Goal: Information Seeking & Learning: Understand process/instructions

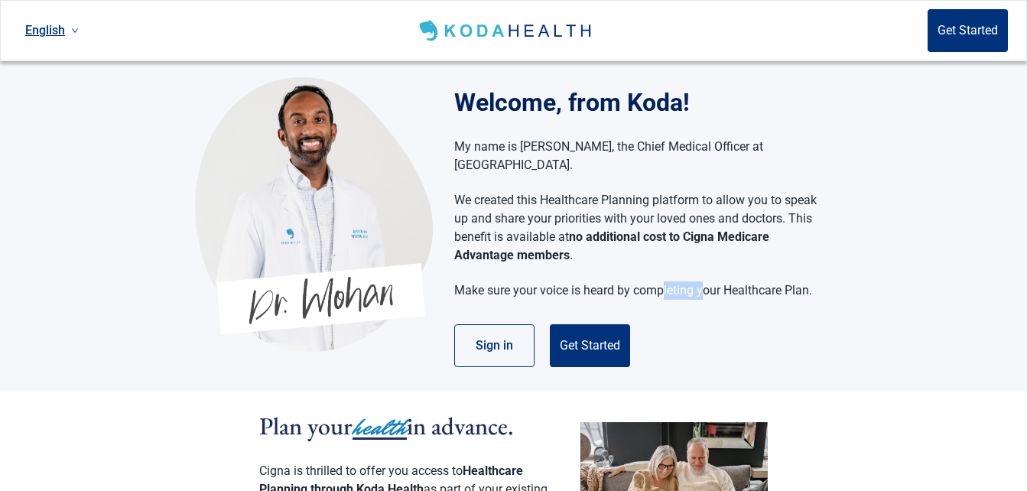
drag, startPoint x: 0, startPoint y: 0, endPoint x: 704, endPoint y: 268, distance: 753.5
click at [704, 281] on p "Make sure your voice is heard by completing your Healthcare Plan." at bounding box center [635, 290] width 363 height 18
click at [930, 269] on section "Welcome, from Koda! My name is [PERSON_NAME], the Chief Medical Officer at [GEO…" at bounding box center [513, 226] width 1027 height 330
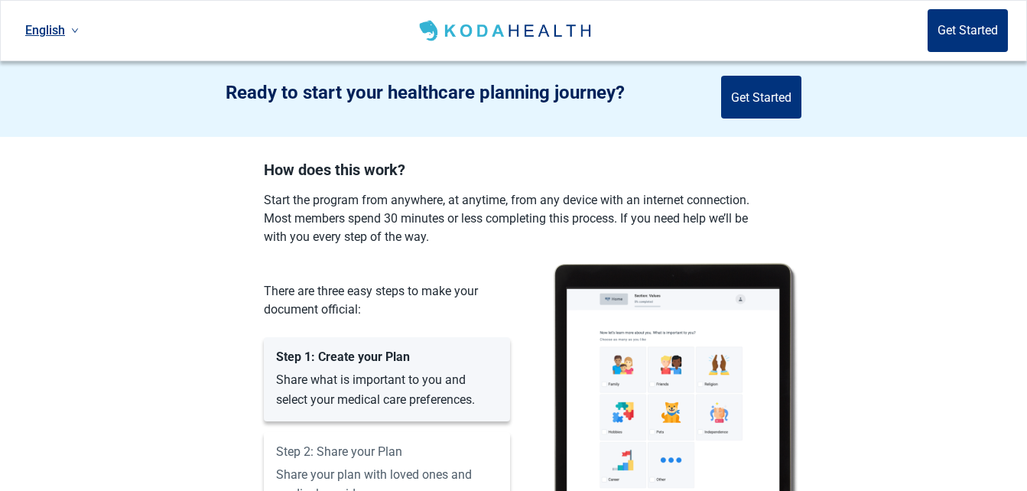
scroll to position [1104, 0]
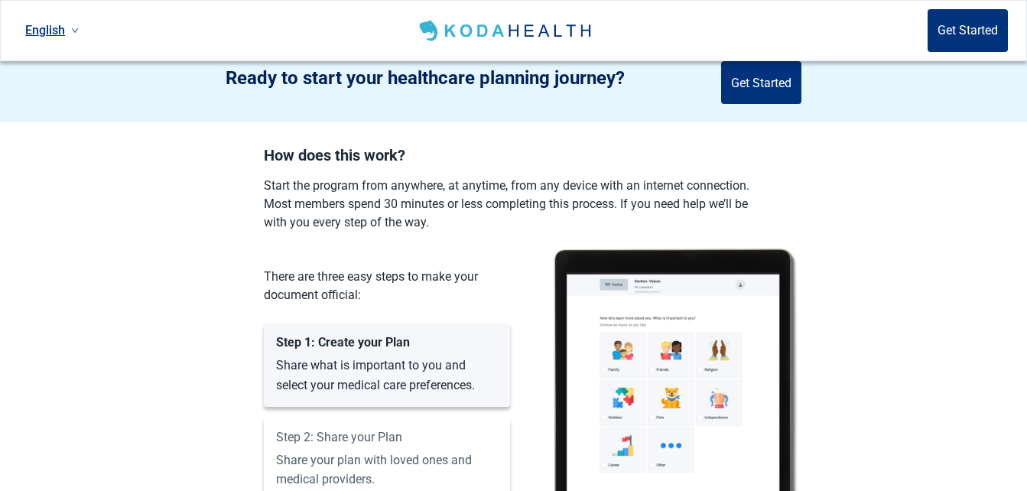
drag, startPoint x: 1020, startPoint y: 339, endPoint x: 1021, endPoint y: 363, distance: 23.8
click at [1021, 363] on section "How does this work? Start the program from anywhere, at anytime, from any devic…" at bounding box center [513, 388] width 1027 height 482
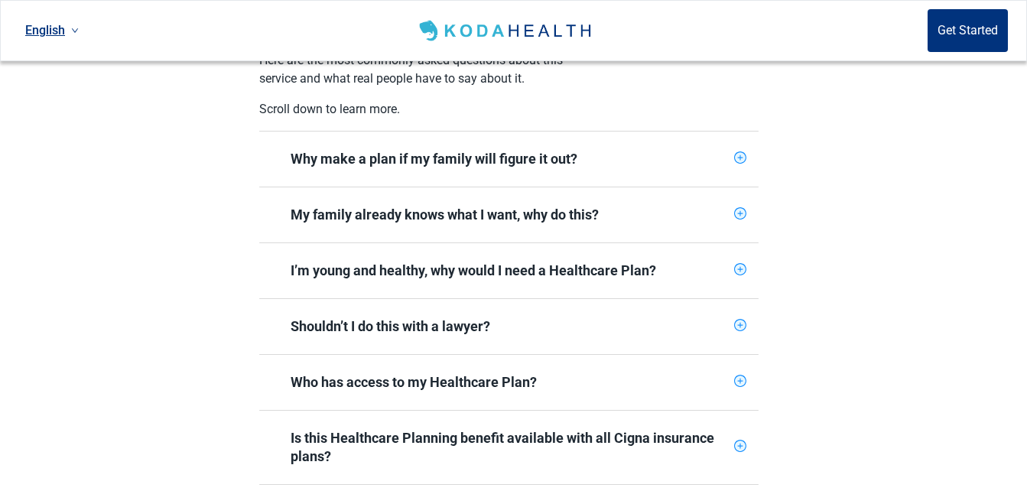
scroll to position [559, 0]
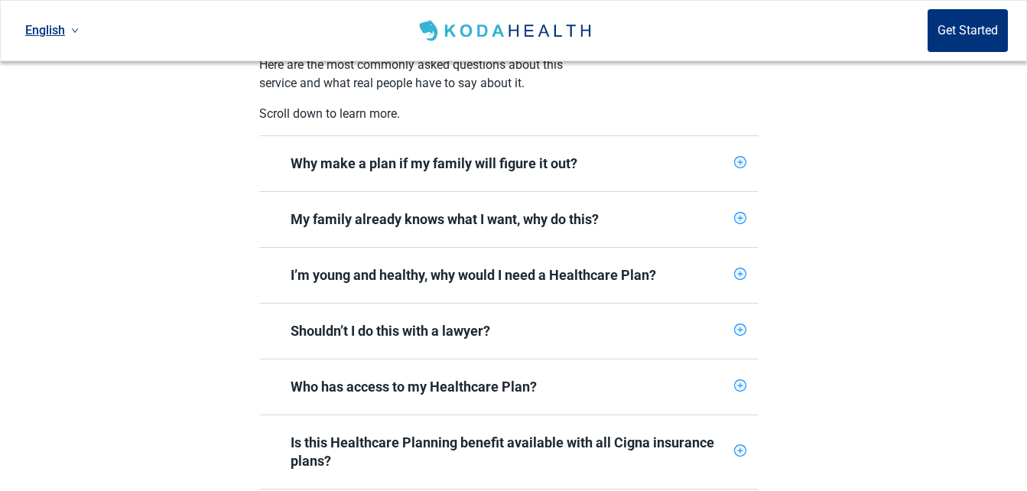
click at [742, 157] on icon "plus-circle" at bounding box center [740, 162] width 10 height 10
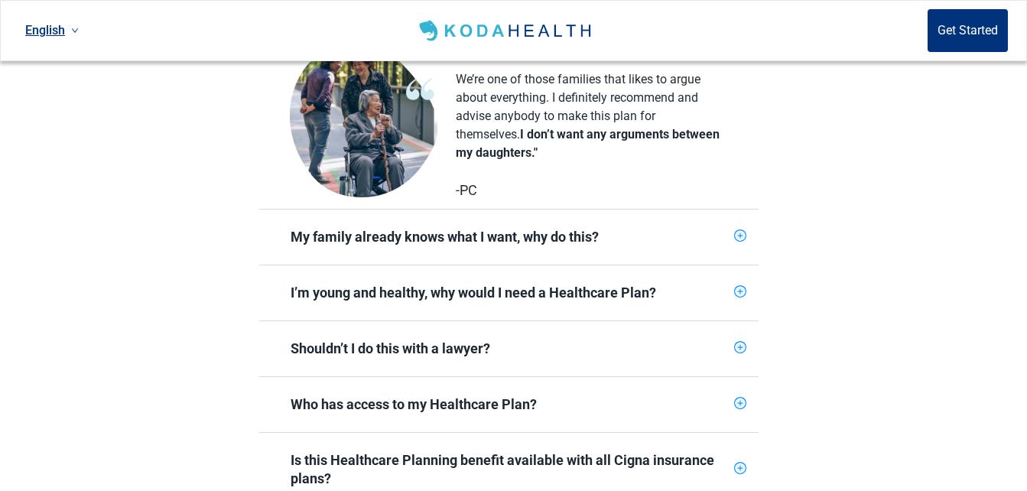
scroll to position [784, 0]
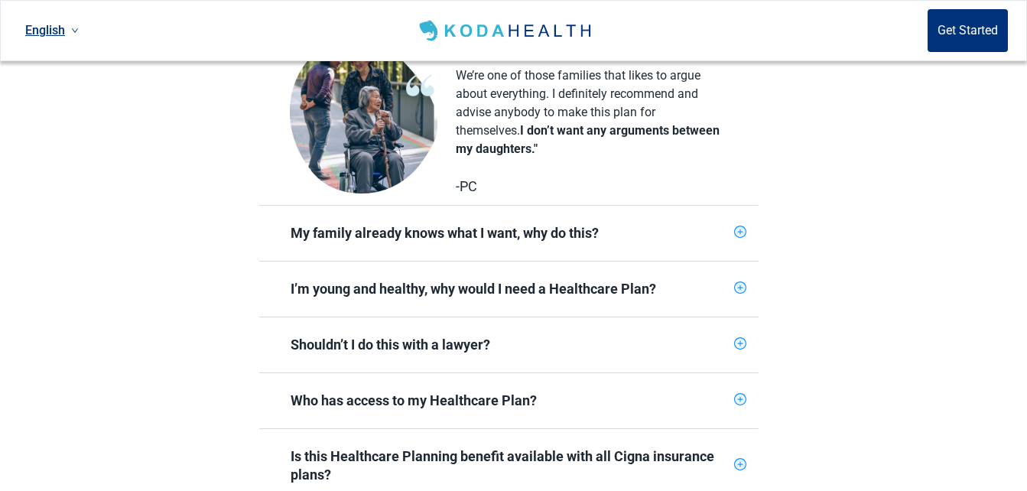
click at [744, 227] on icon "plus-circle" at bounding box center [740, 232] width 10 height 10
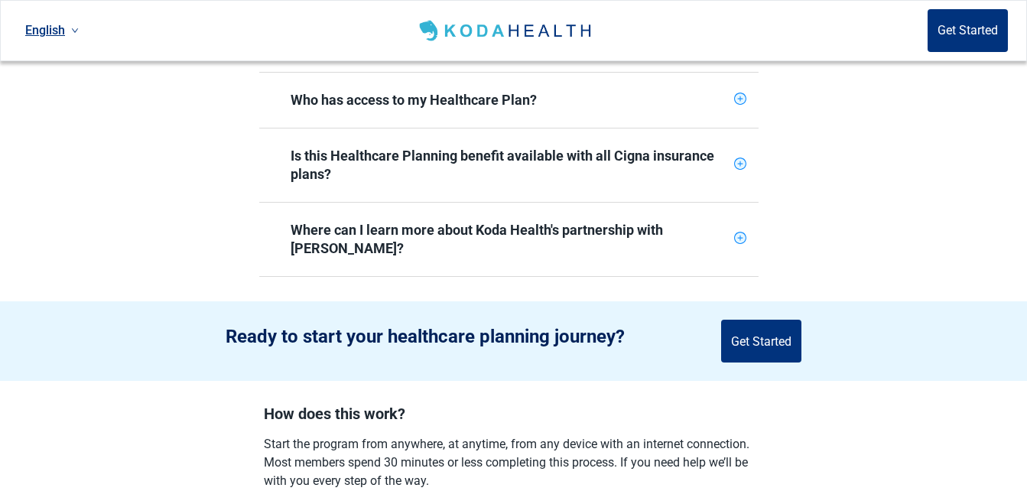
scroll to position [1359, 0]
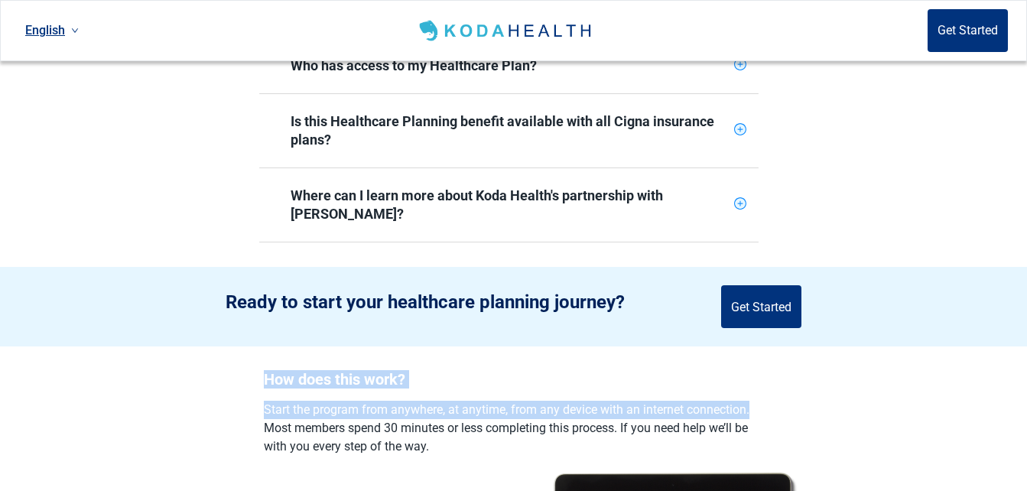
drag, startPoint x: 1023, startPoint y: 304, endPoint x: 1018, endPoint y: 361, distance: 57.6
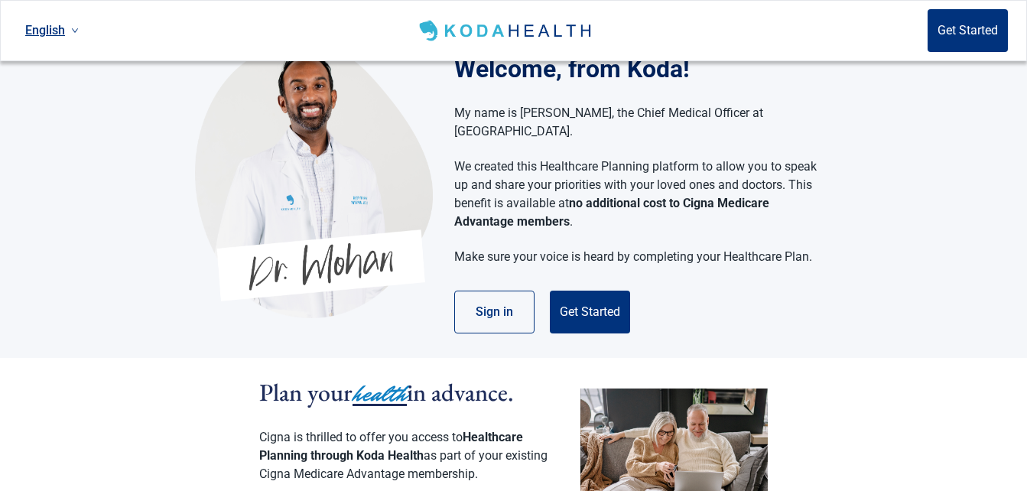
scroll to position [0, 0]
